Goal: Information Seeking & Learning: Compare options

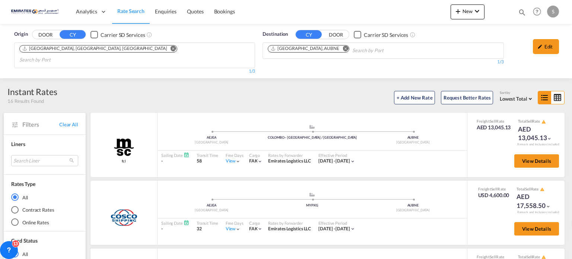
scroll to position [496, 0]
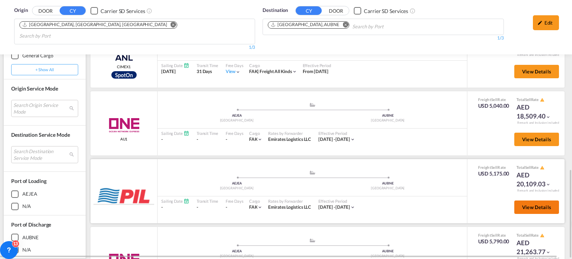
click at [541, 200] on button "View Details" at bounding box center [536, 206] width 45 height 13
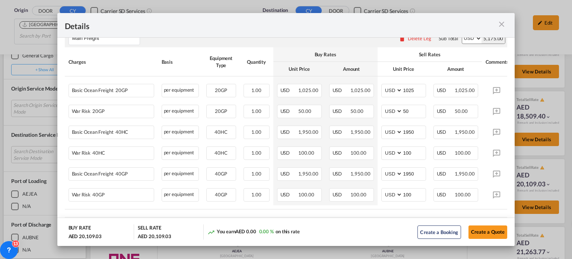
scroll to position [149, 0]
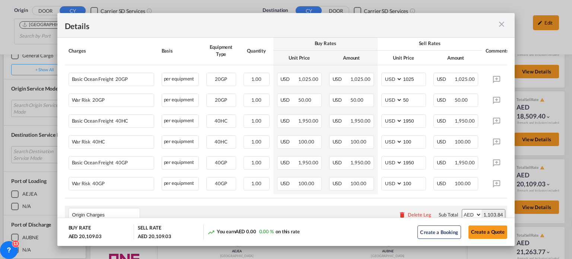
click at [502, 23] on md-icon "icon-close m-3 fg-AAA8AD cursor" at bounding box center [501, 24] width 9 height 9
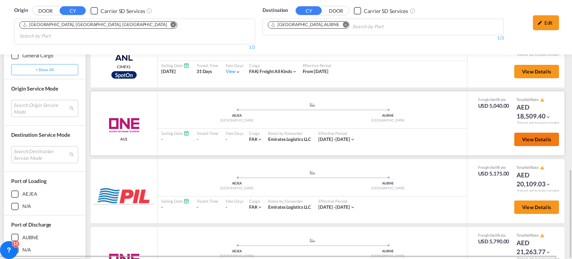
click at [522, 136] on span "View Details" at bounding box center [536, 139] width 29 height 6
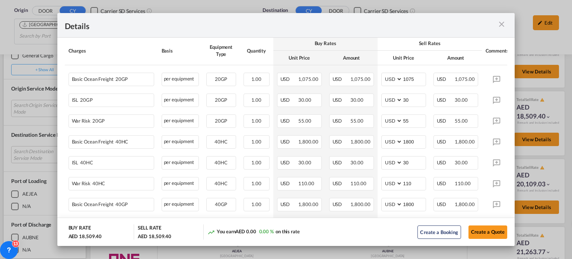
click at [504, 28] on md-icon "icon-close m-3 fg-AAA8AD cursor" at bounding box center [501, 24] width 9 height 9
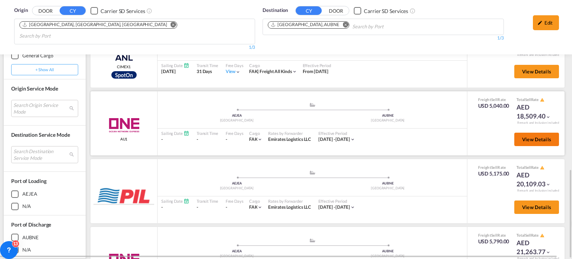
click at [516, 133] on button "View Details" at bounding box center [536, 139] width 45 height 13
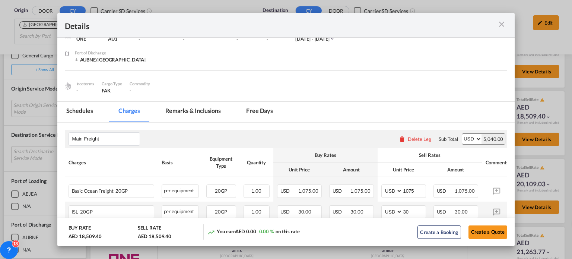
scroll to position [0, 0]
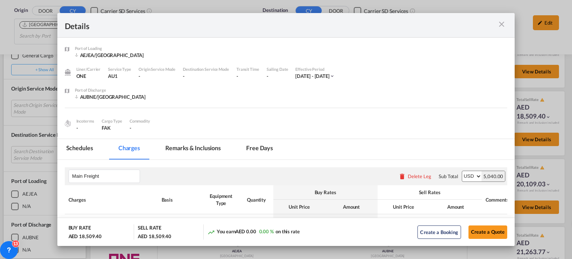
click at [502, 26] on md-icon "icon-close m-3 fg-AAA8AD cursor" at bounding box center [501, 24] width 9 height 9
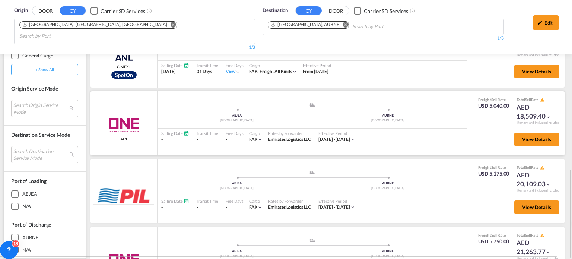
scroll to position [384, 0]
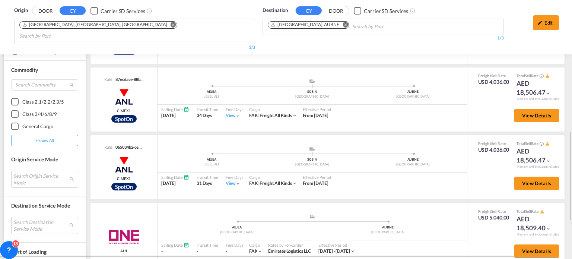
click at [343, 25] on md-icon "Remove" at bounding box center [346, 25] width 6 height 6
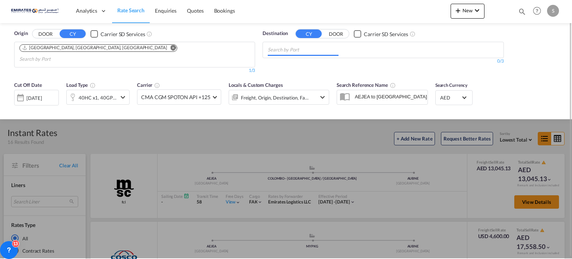
scroll to position [0, 0]
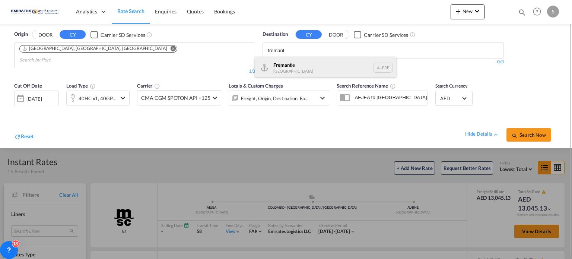
type input "fremant"
click at [282, 61] on div "Fremant le [GEOGRAPHIC_DATA] AUFRE" at bounding box center [326, 68] width 142 height 22
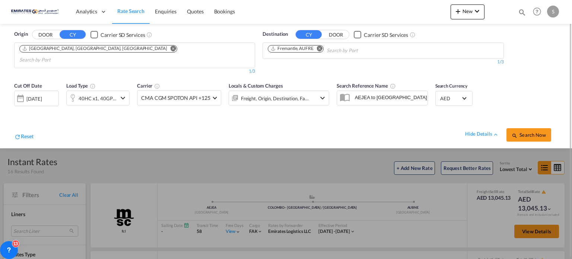
click at [518, 133] on md-icon "icon-magnify" at bounding box center [515, 136] width 6 height 6
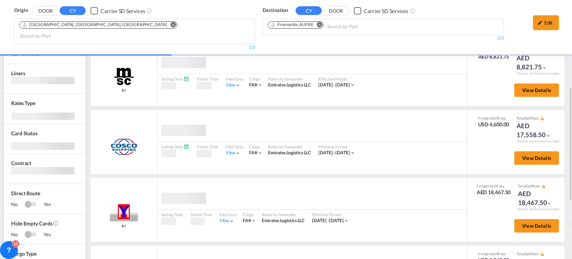
scroll to position [149, 0]
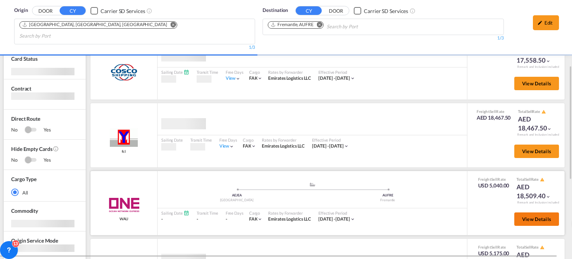
click at [531, 216] on span "View Details" at bounding box center [536, 219] width 29 height 6
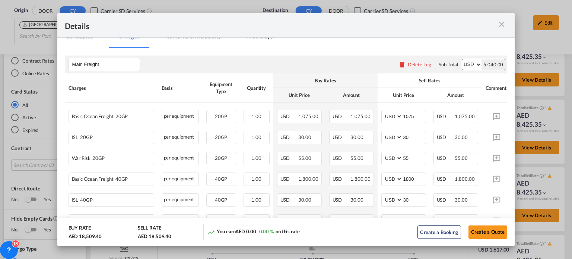
scroll to position [145, 0]
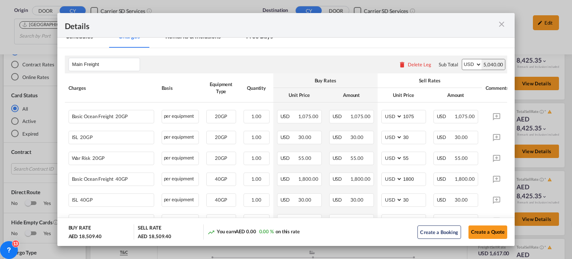
click at [502, 22] on md-icon "icon-close m-3 fg-AAA8AD cursor" at bounding box center [501, 24] width 9 height 9
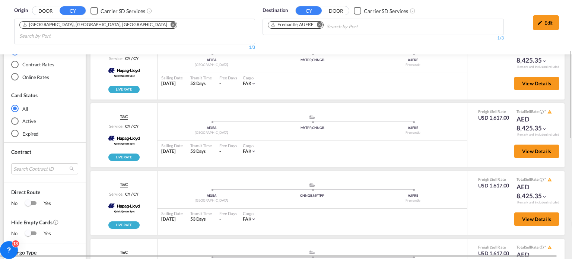
click at [319, 22] on md-icon "Remove" at bounding box center [320, 25] width 6 height 6
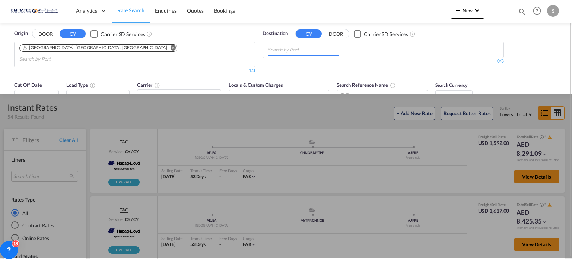
scroll to position [0, 0]
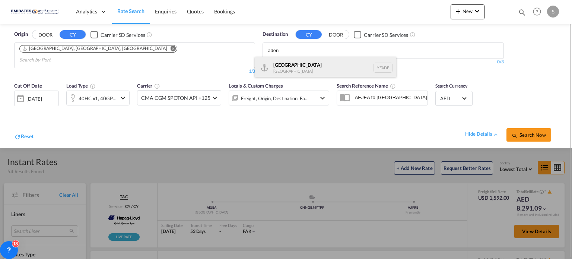
type input "aden"
click at [284, 70] on div "Aden [GEOGRAPHIC_DATA] [GEOGRAPHIC_DATA]" at bounding box center [326, 68] width 142 height 22
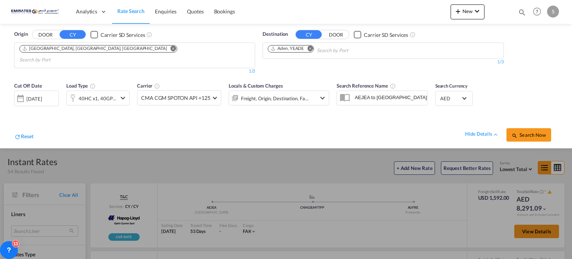
click at [510, 128] on button "Search Now" at bounding box center [529, 134] width 45 height 13
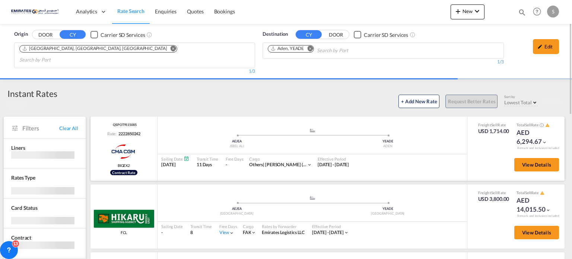
scroll to position [74, 0]
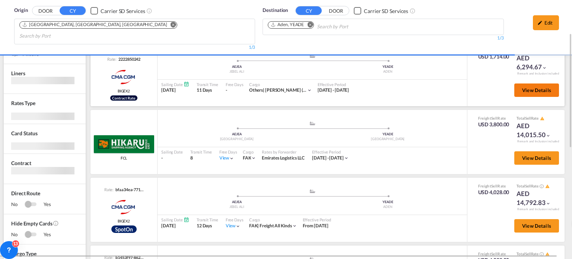
click at [524, 87] on span "View Details" at bounding box center [536, 90] width 29 height 6
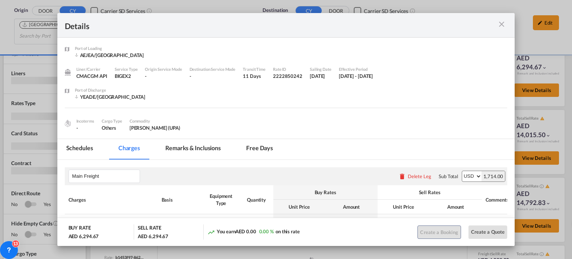
scroll to position [83, 0]
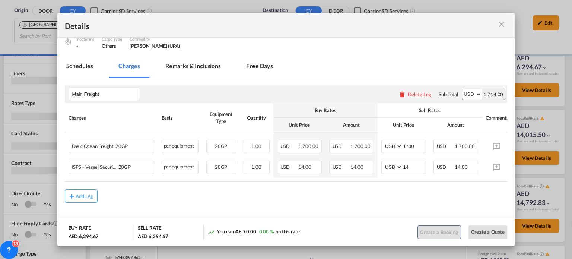
click at [501, 23] on md-icon "icon-close m-3 fg-AAA8AD cursor" at bounding box center [501, 24] width 9 height 9
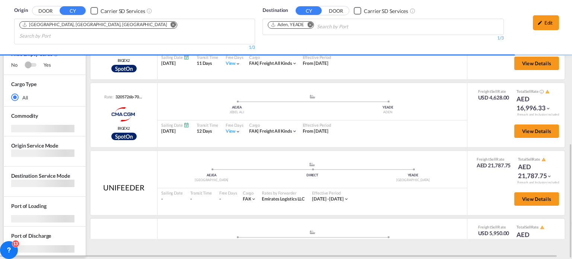
scroll to position [74, 0]
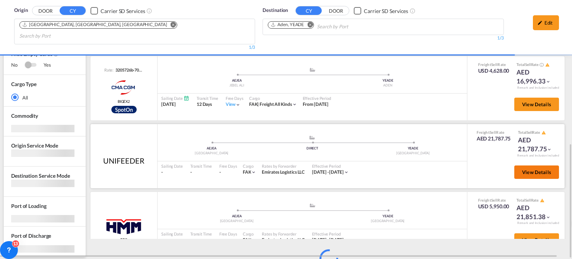
click at [530, 169] on span "View Details" at bounding box center [536, 172] width 29 height 6
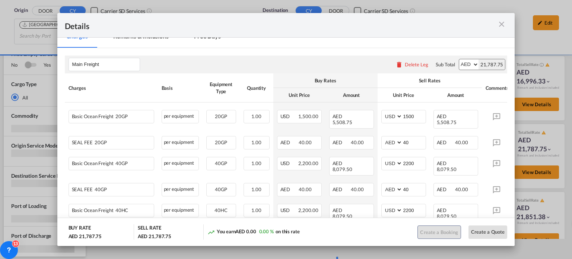
scroll to position [149, 0]
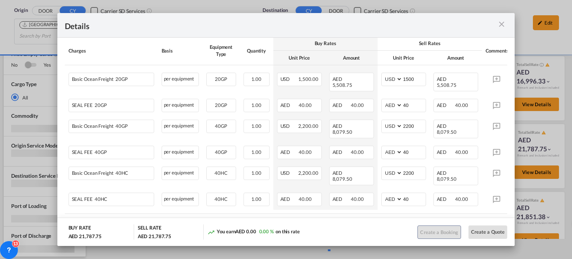
click at [504, 25] on md-icon "icon-close m-3 fg-AAA8AD cursor" at bounding box center [501, 24] width 9 height 9
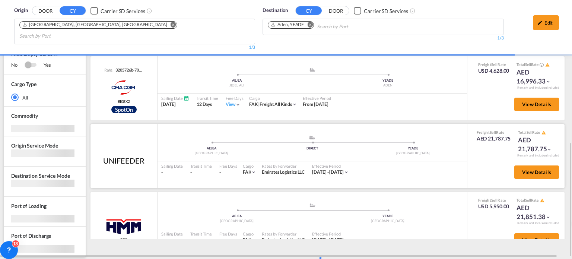
scroll to position [325, 0]
click at [533, 233] on button "View Details" at bounding box center [536, 239] width 45 height 13
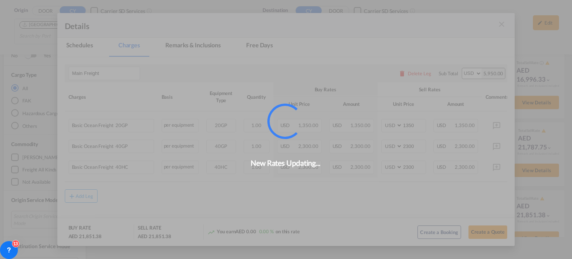
scroll to position [321, 0]
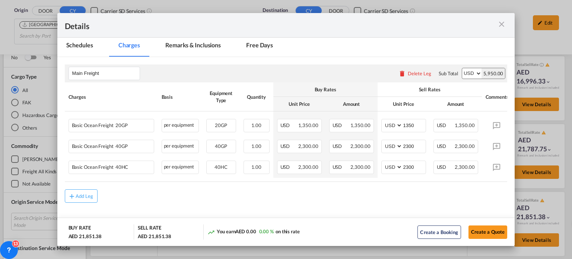
click at [500, 28] on md-icon "icon-close m-3 fg-AAA8AD cursor" at bounding box center [501, 24] width 9 height 9
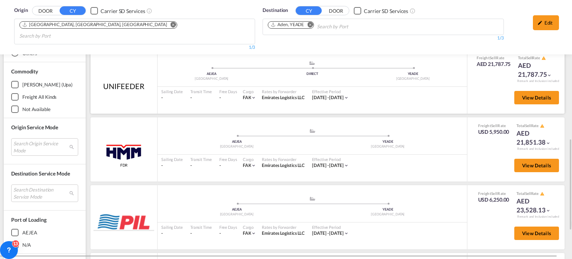
scroll to position [470, 0]
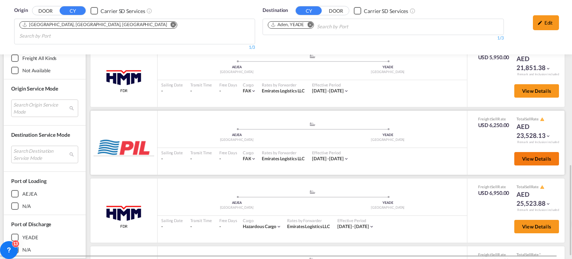
click at [524, 156] on span "View Details" at bounding box center [536, 159] width 29 height 6
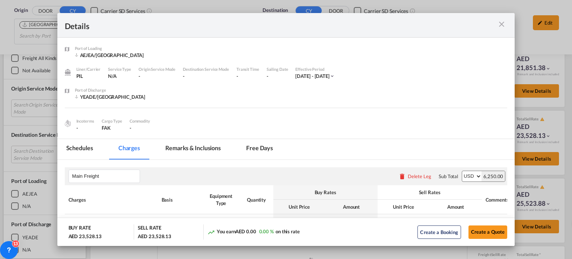
scroll to position [74, 0]
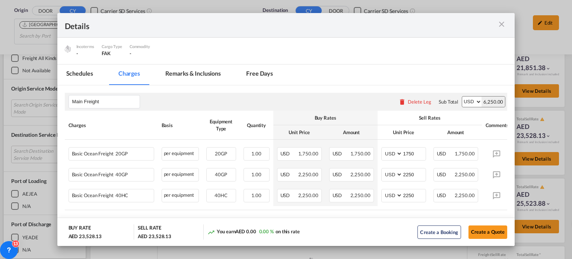
click at [502, 22] on md-icon "icon-close m-3 fg-AAA8AD cursor" at bounding box center [501, 24] width 9 height 9
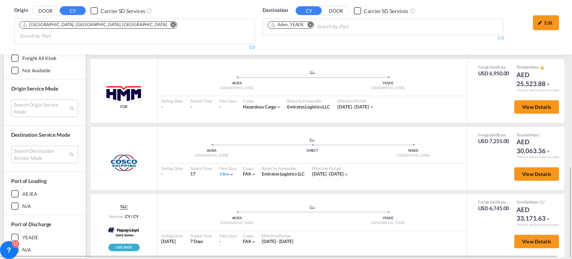
scroll to position [204, 0]
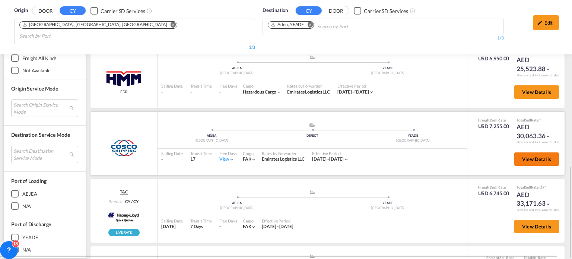
click at [515, 152] on button "View Details" at bounding box center [536, 158] width 45 height 13
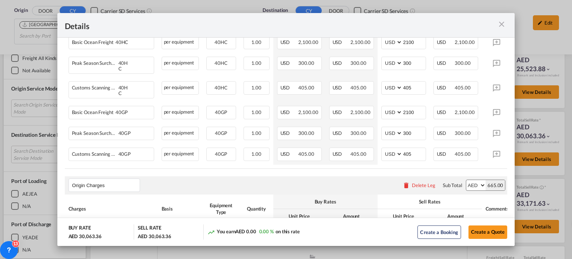
scroll to position [261, 0]
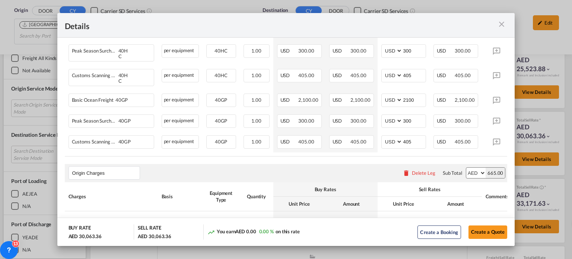
click at [504, 24] on md-icon "icon-close m-3 fg-AAA8AD cursor" at bounding box center [501, 24] width 9 height 9
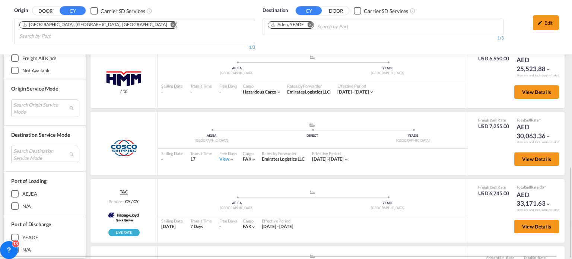
scroll to position [238, 0]
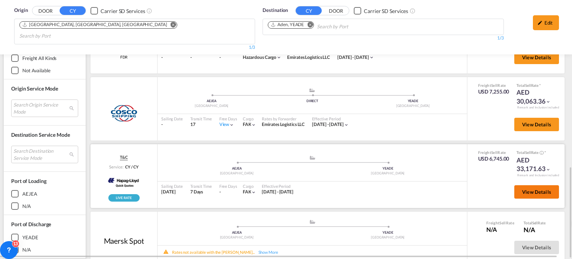
click at [529, 189] on span "View Details" at bounding box center [536, 192] width 29 height 6
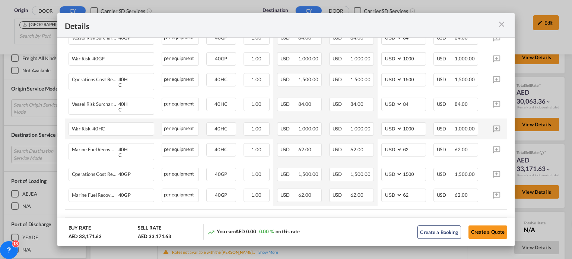
scroll to position [372, 0]
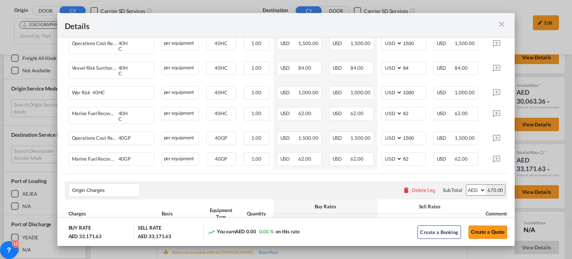
click at [501, 24] on md-icon "icon-close m-3 fg-AAA8AD cursor" at bounding box center [501, 24] width 9 height 9
